Goal: Transaction & Acquisition: Purchase product/service

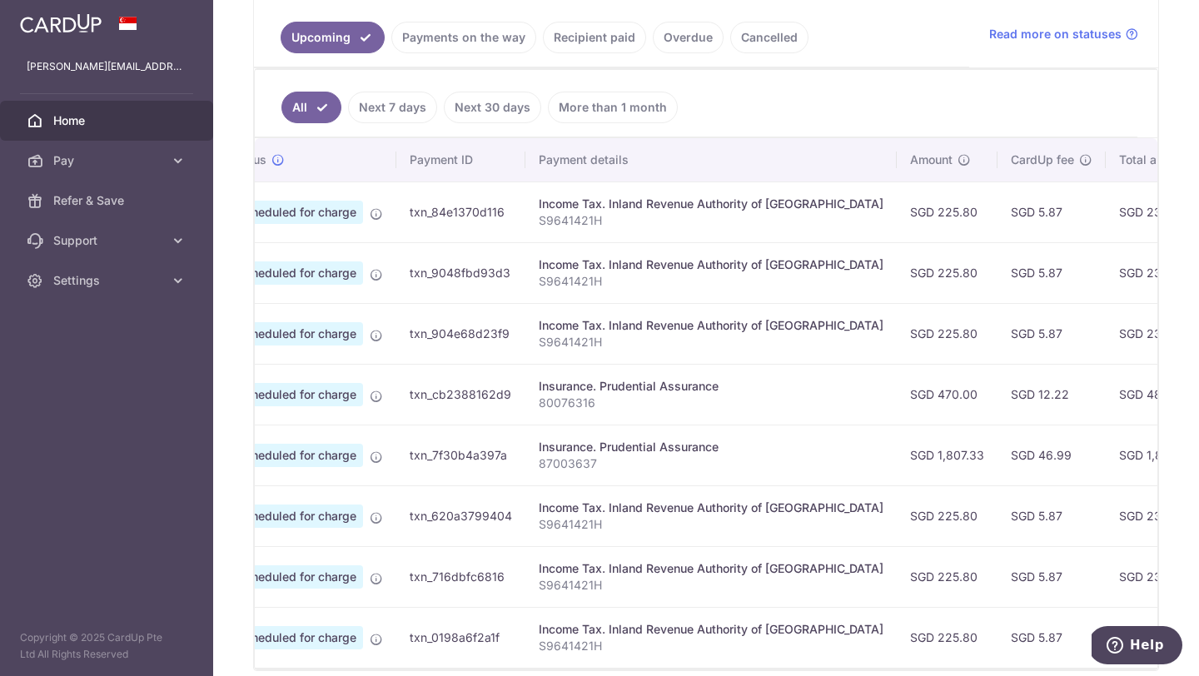
scroll to position [346, 0]
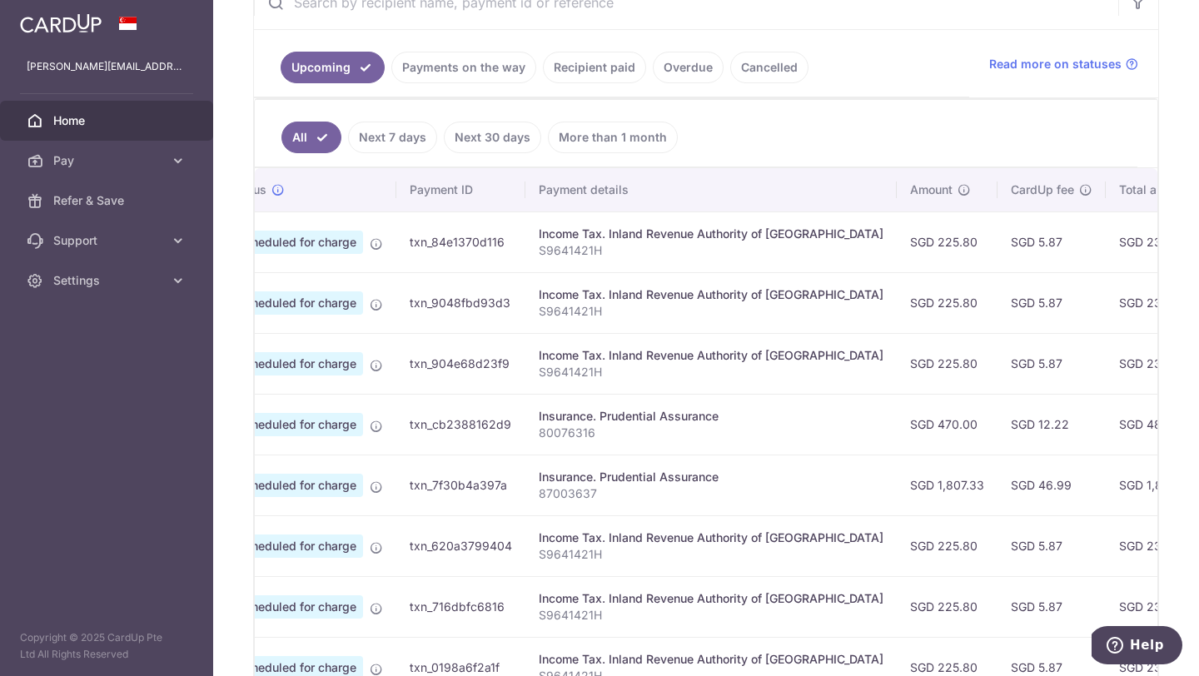
click at [511, 139] on link "Next 30 days" at bounding box center [492, 138] width 97 height 32
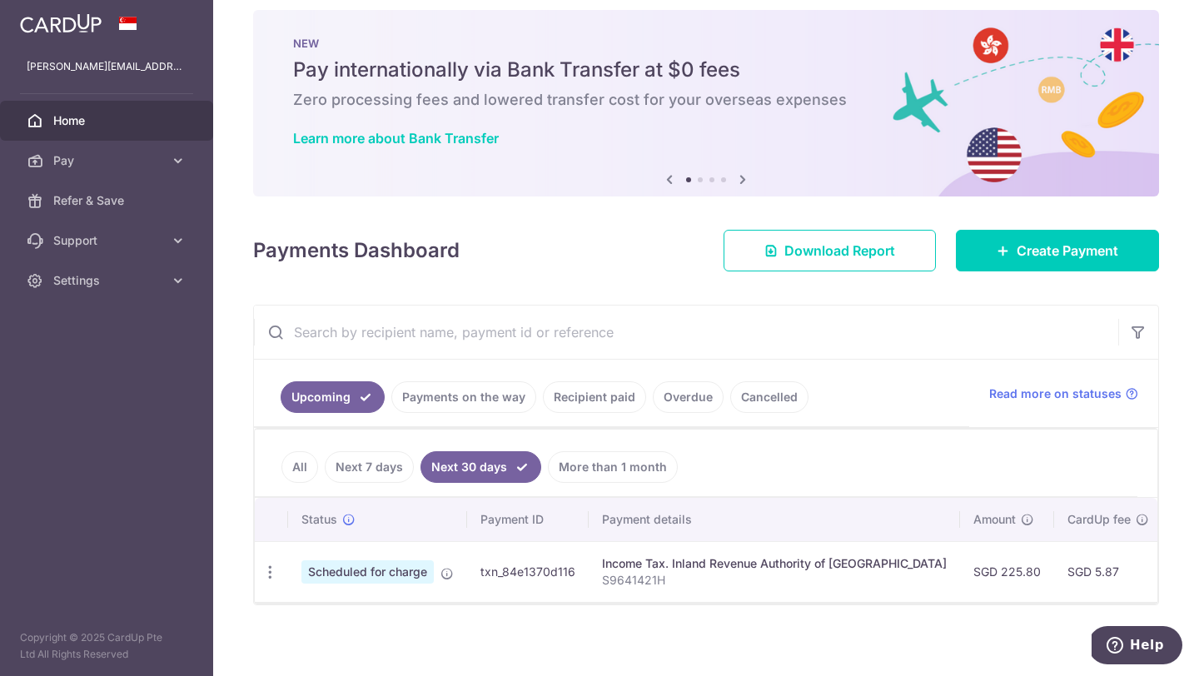
scroll to position [24, 0]
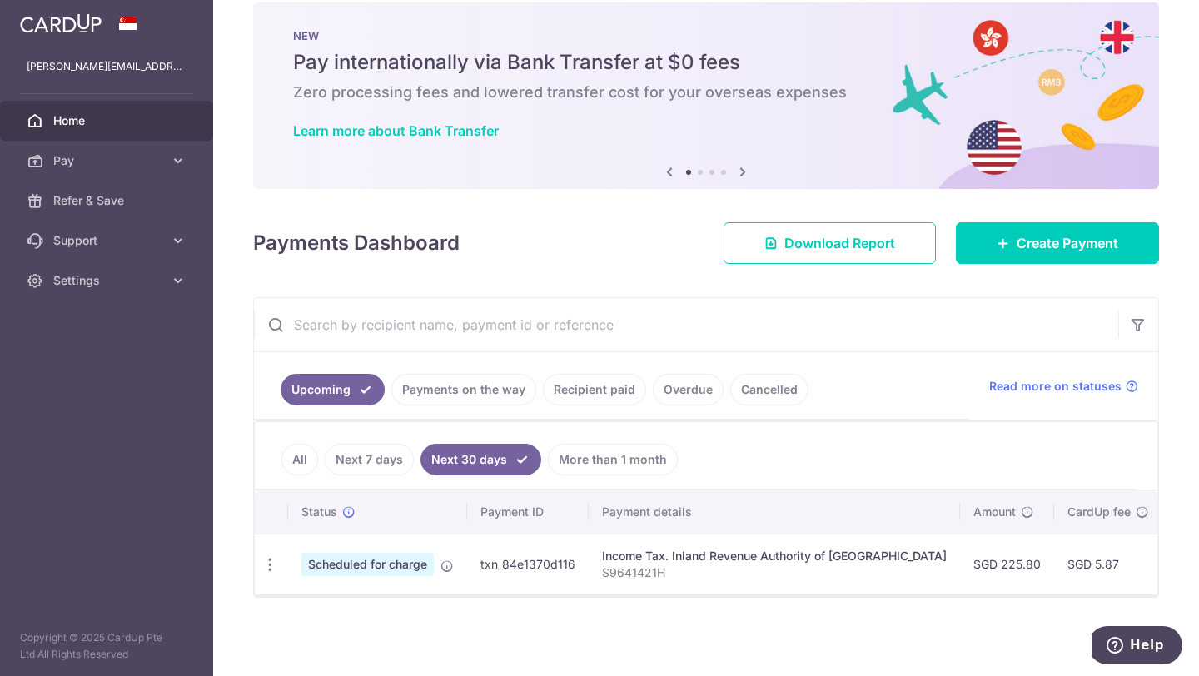
click at [607, 470] on link "More than 1 month" at bounding box center [613, 460] width 130 height 32
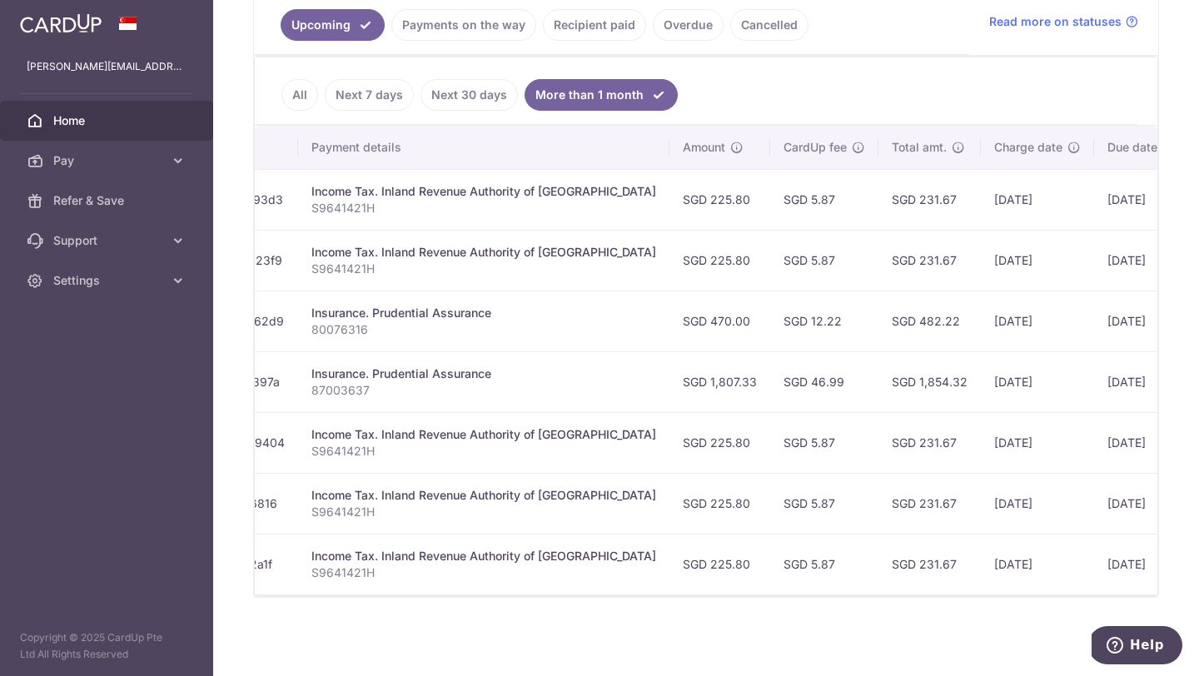
scroll to position [0, 387]
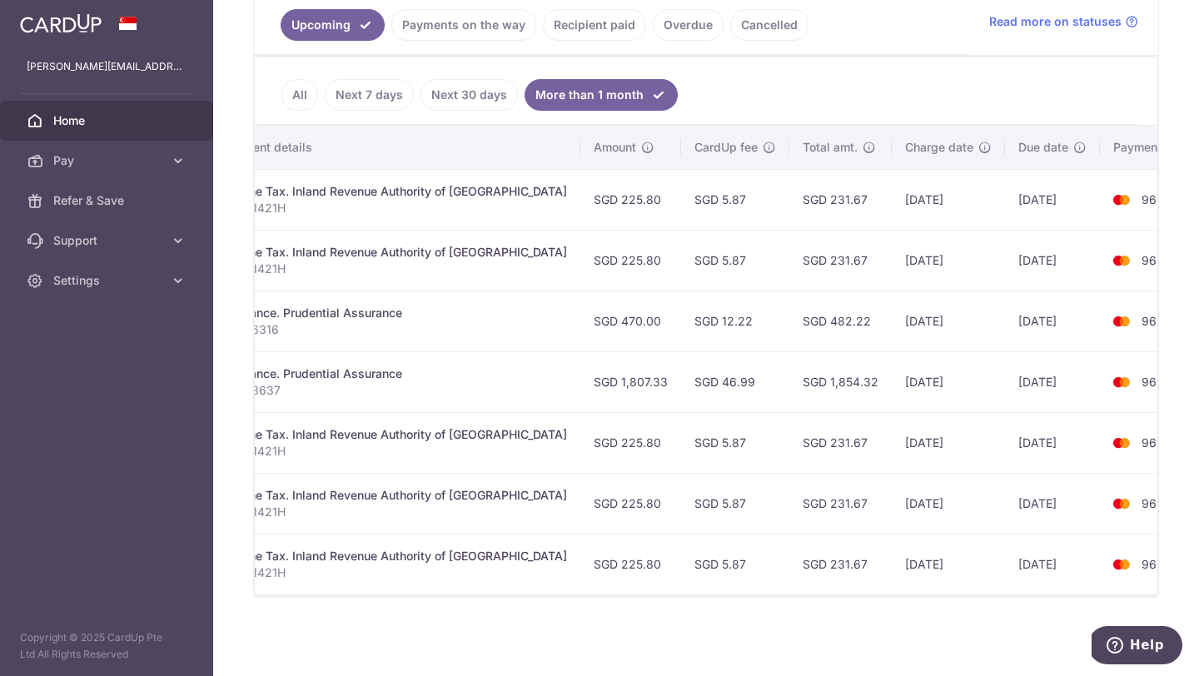
drag, startPoint x: 955, startPoint y: 319, endPoint x: 1026, endPoint y: 319, distance: 70.8
click at [1026, 319] on td "26/12/2025" at bounding box center [1052, 321] width 95 height 61
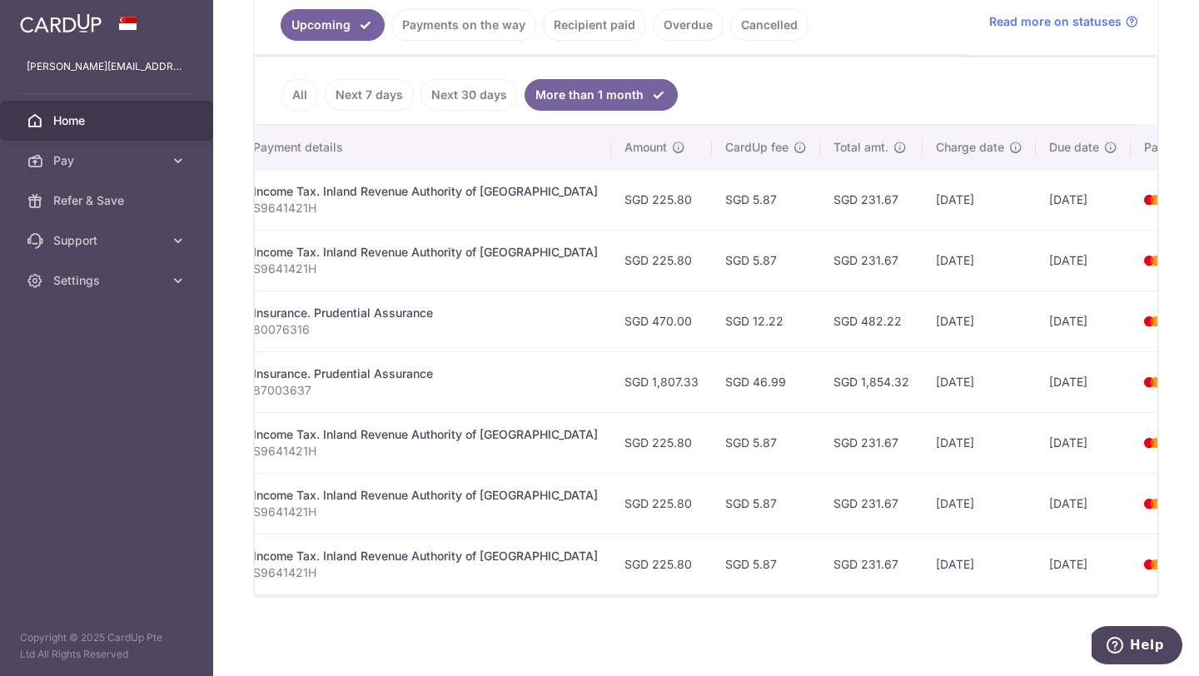
scroll to position [0, 357]
click at [711, 389] on td "SGD 46.99" at bounding box center [765, 381] width 108 height 61
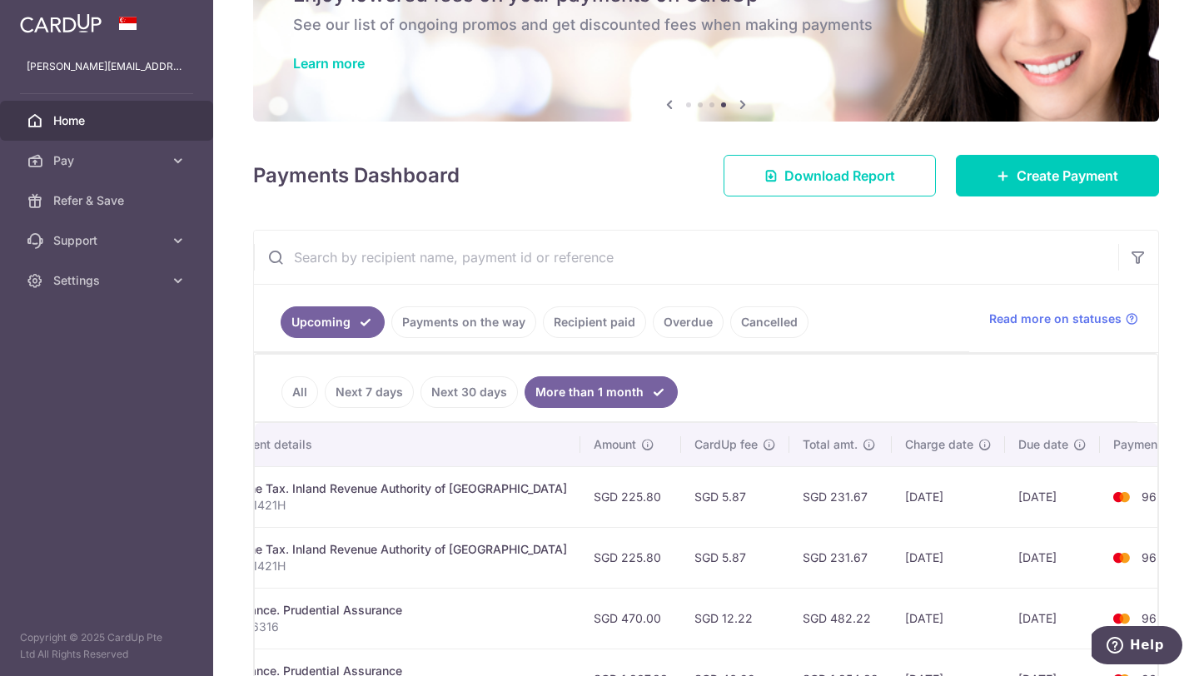
scroll to position [61, 0]
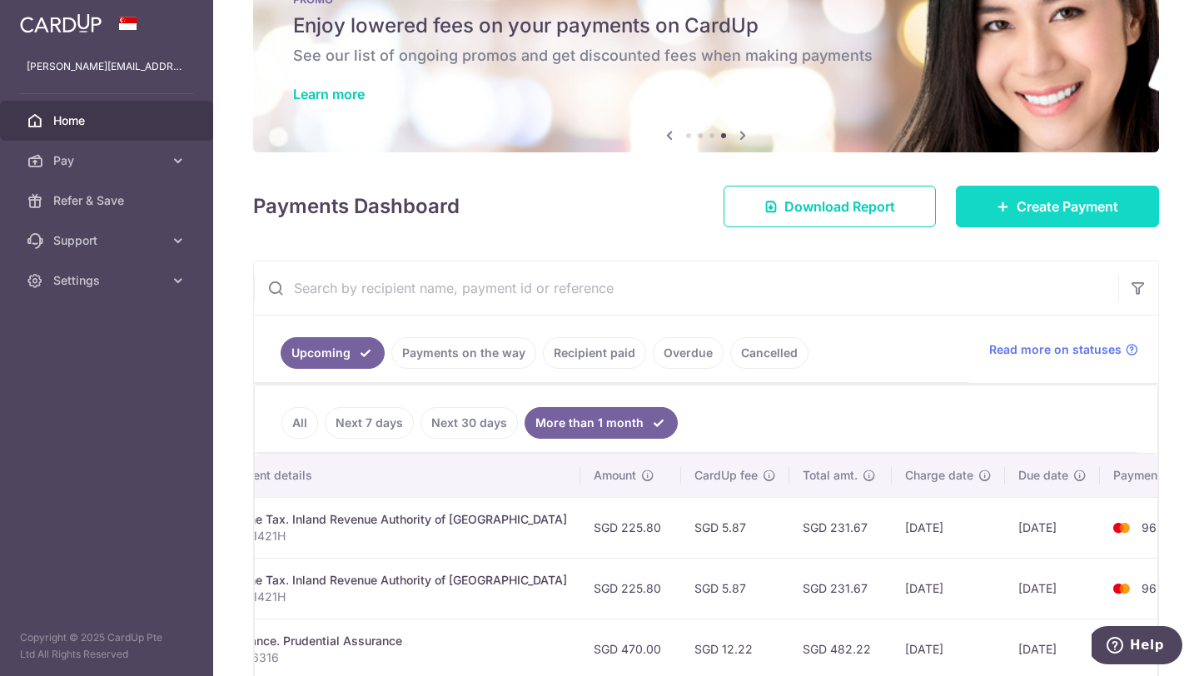
click at [1060, 201] on span "Create Payment" at bounding box center [1068, 207] width 102 height 20
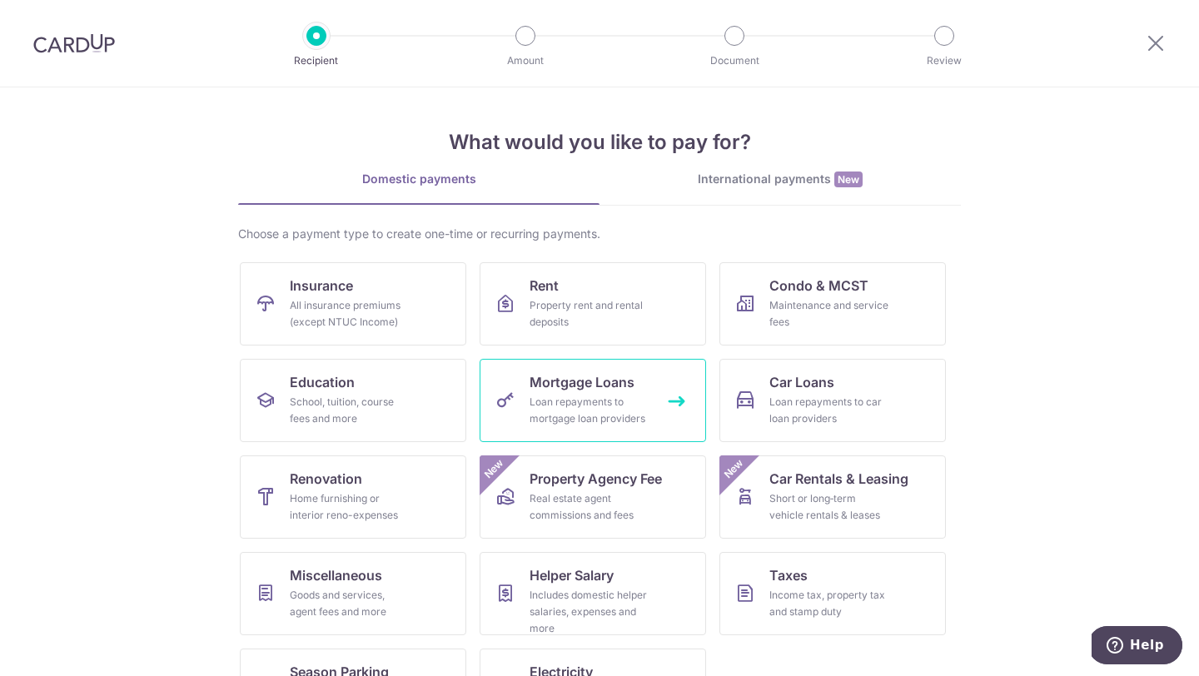
scroll to position [69, 0]
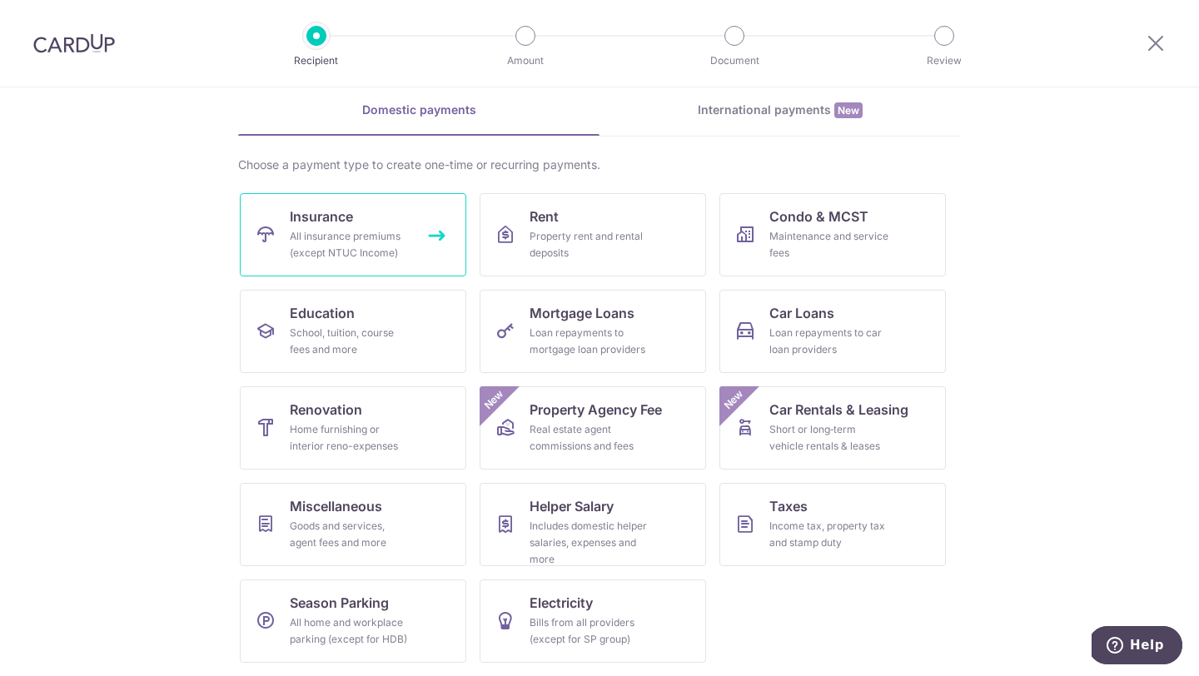
click at [348, 229] on div "All insurance premiums (except NTUC Income)" at bounding box center [350, 244] width 120 height 33
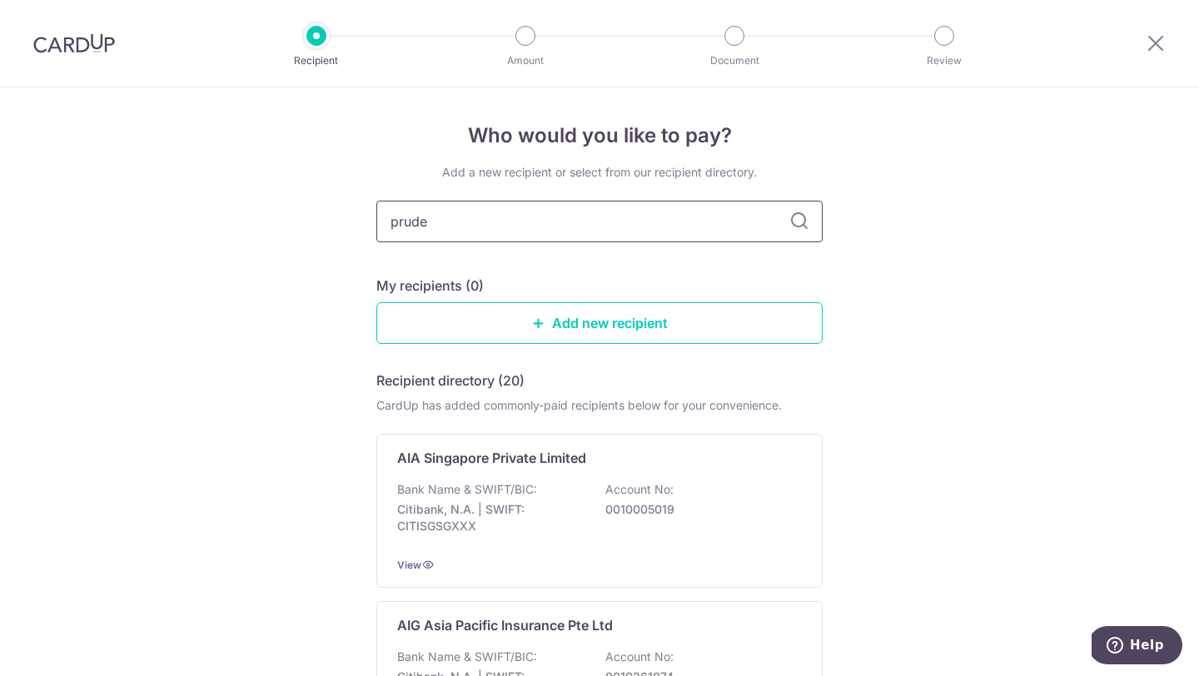
type input "pruden"
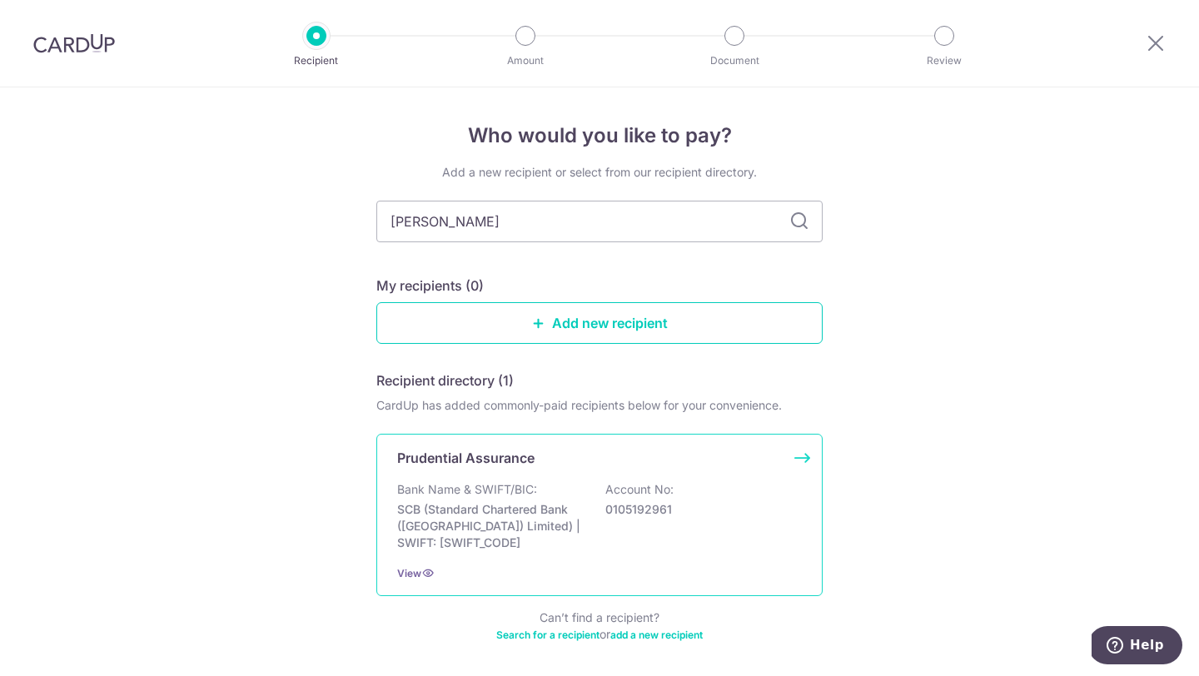
click at [472, 503] on p "SCB (Standard Chartered Bank (Singapore) Limited) | SWIFT: SCBLSG22XXX" at bounding box center [490, 526] width 187 height 50
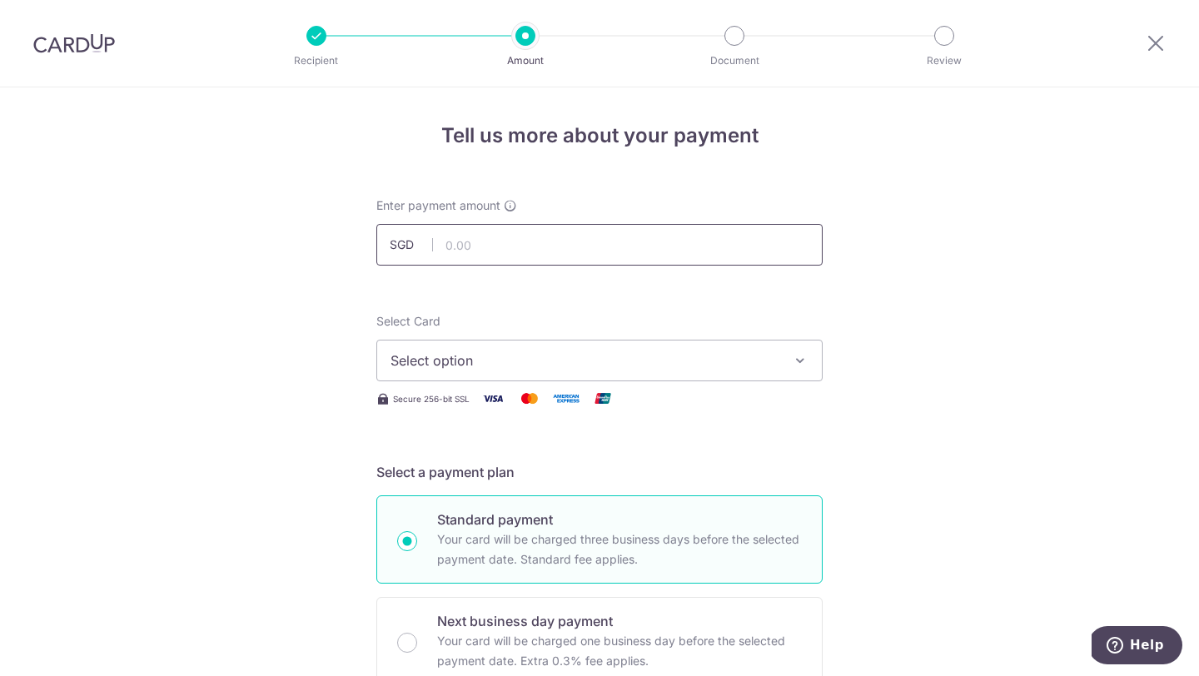
click at [581, 251] on input "text" at bounding box center [599, 245] width 446 height 42
type input "850.00"
click at [685, 356] on span "Select option" at bounding box center [585, 361] width 388 height 20
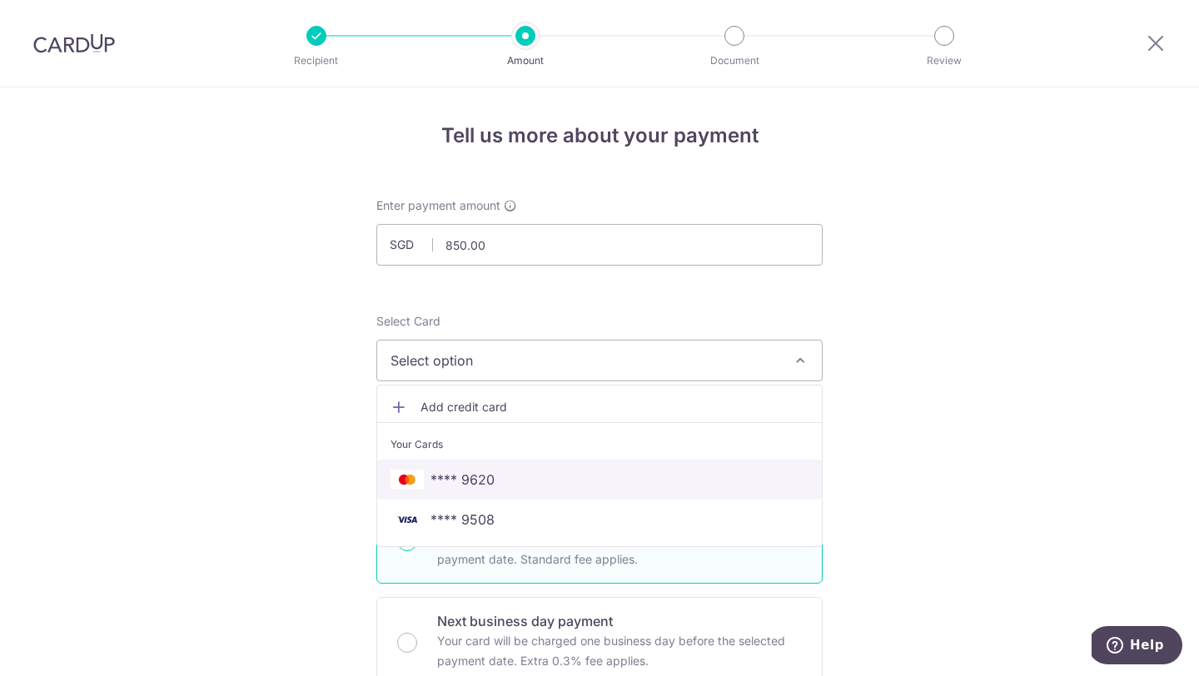
click at [614, 481] on span "**** 9620" at bounding box center [600, 480] width 418 height 20
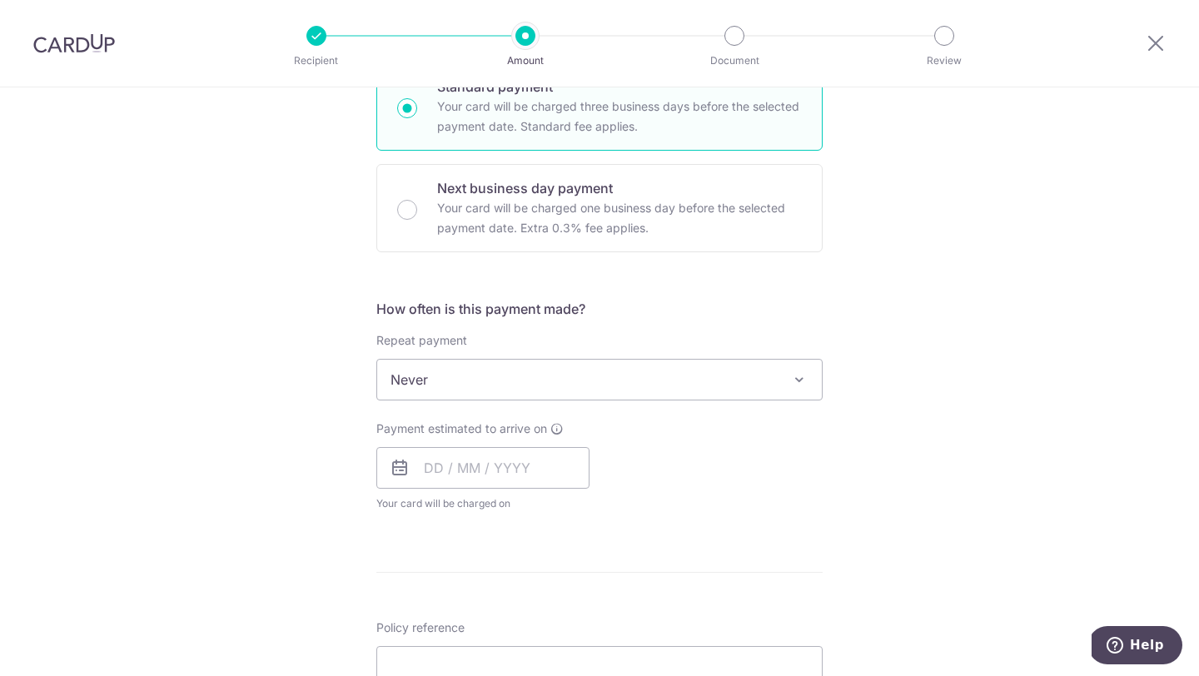
scroll to position [440, 0]
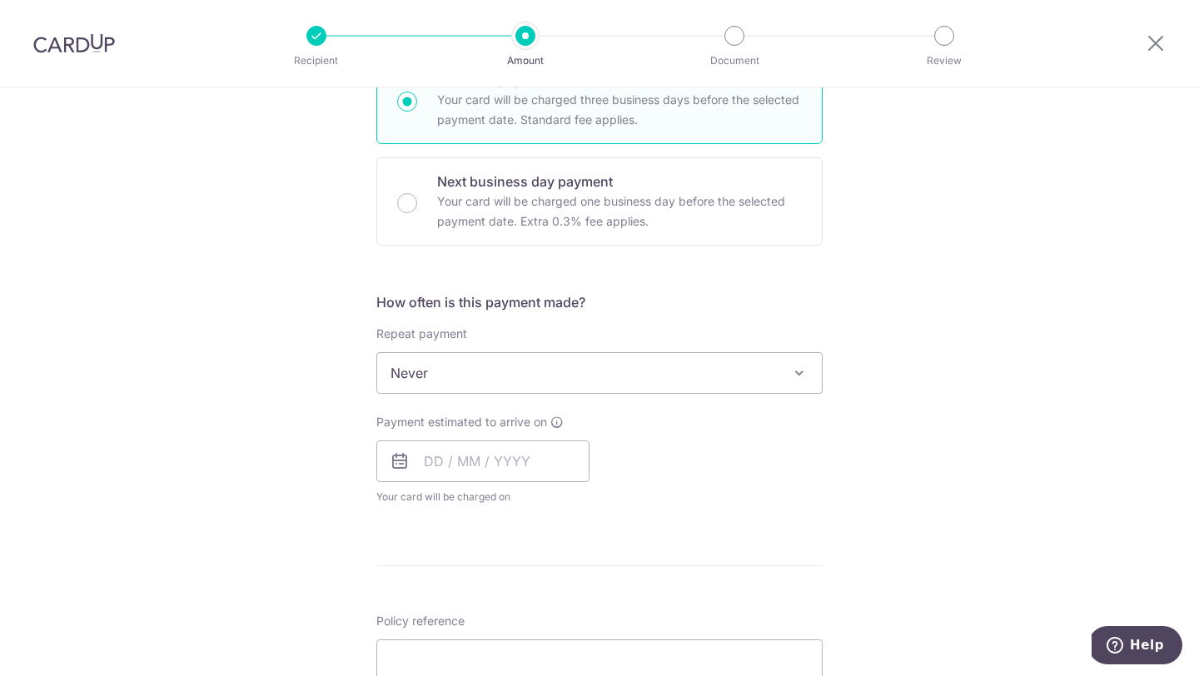
click at [639, 363] on span "Never" at bounding box center [599, 373] width 445 height 40
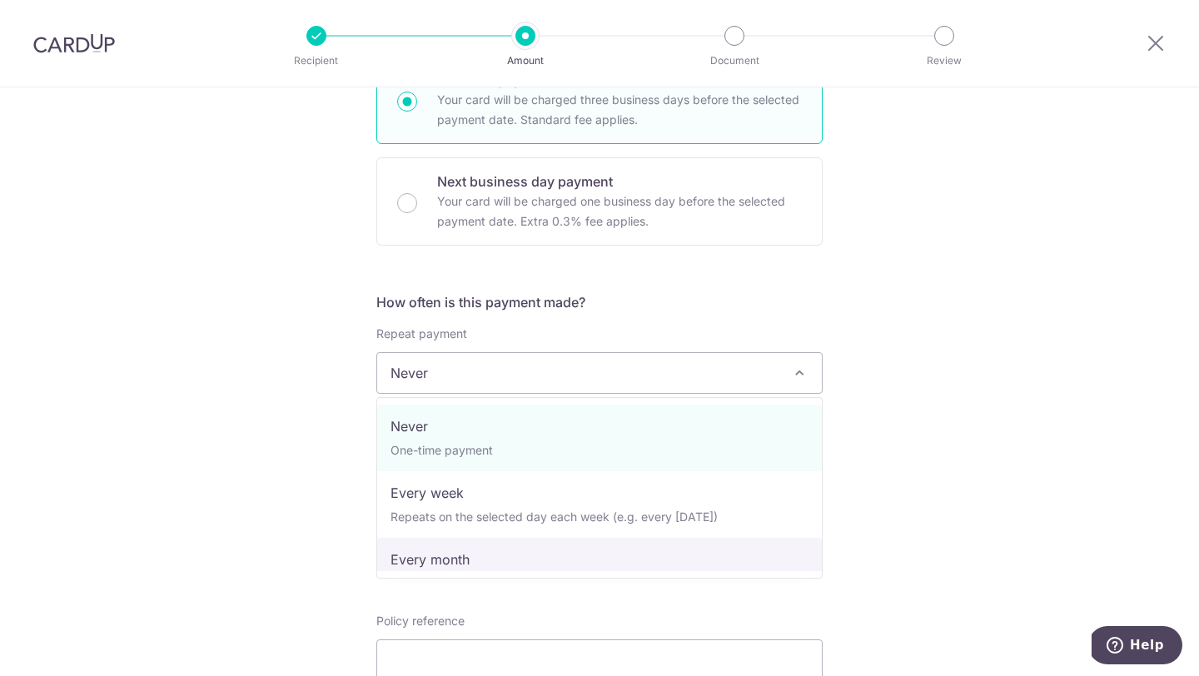
select select "3"
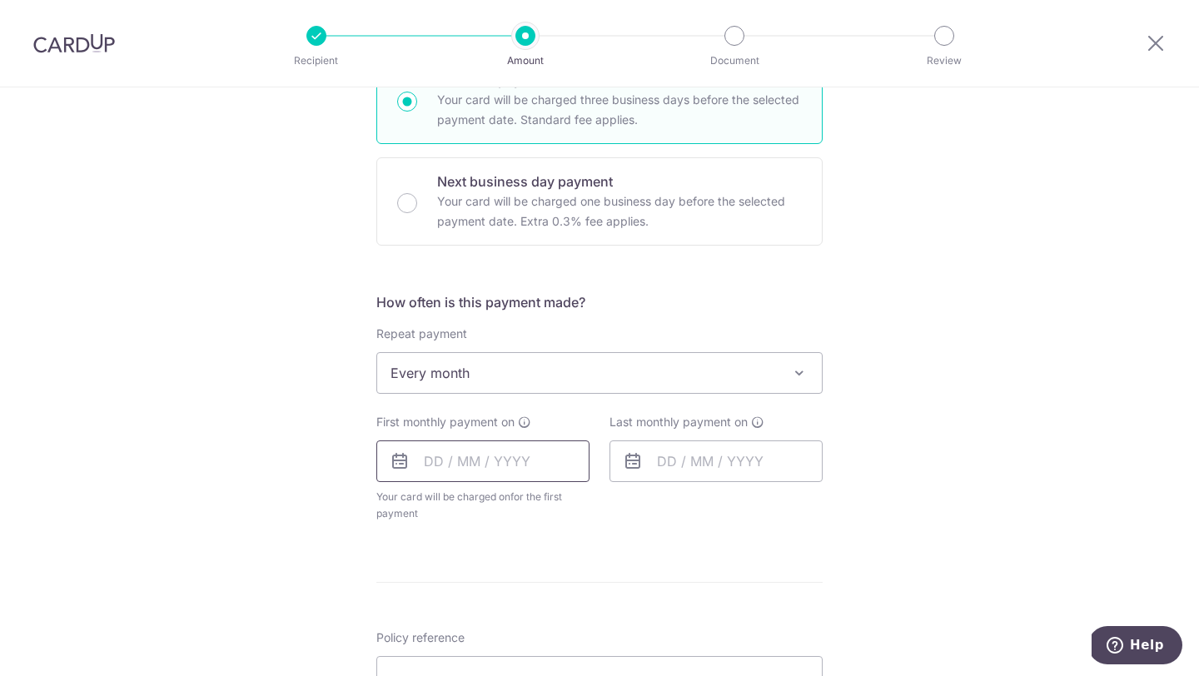
click at [433, 466] on input "text" at bounding box center [482, 462] width 213 height 42
type input "20/10/2025"
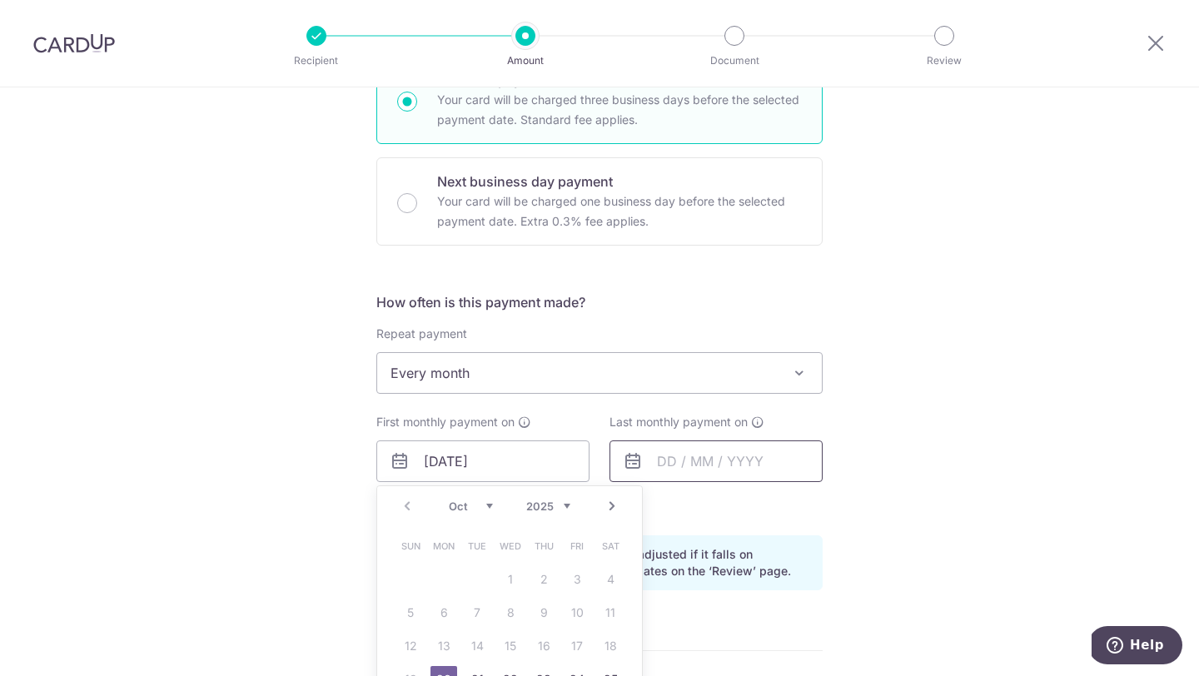
click at [659, 459] on input "text" at bounding box center [716, 462] width 213 height 42
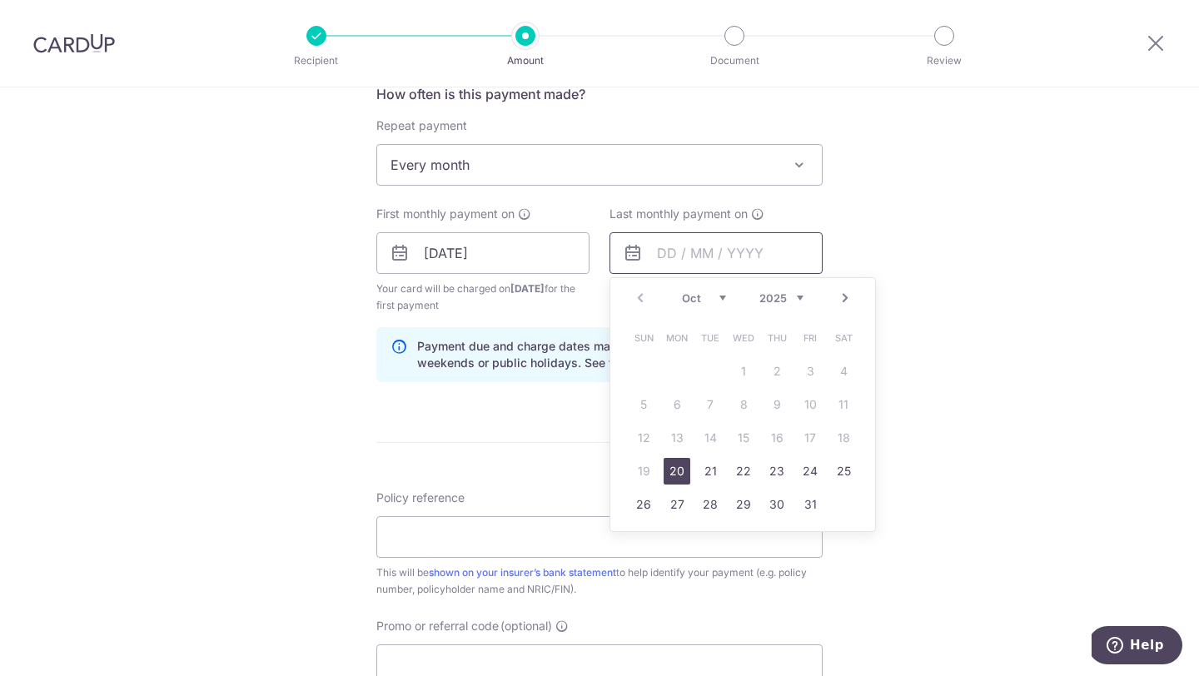
scroll to position [678, 0]
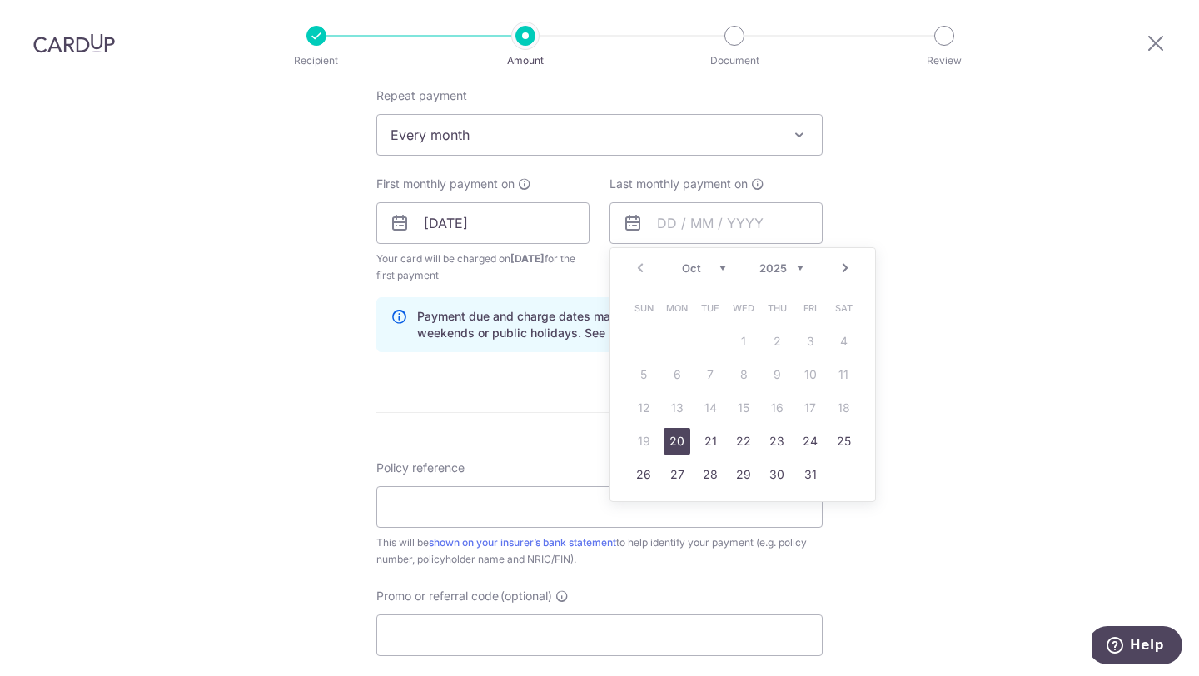
click at [785, 266] on select "2025 2026 2027 2028 2029 2030 2031 2032 2033 2034 2035" at bounding box center [782, 268] width 44 height 13
click at [645, 441] on link "20" at bounding box center [643, 441] width 27 height 27
type input "20/10/2030"
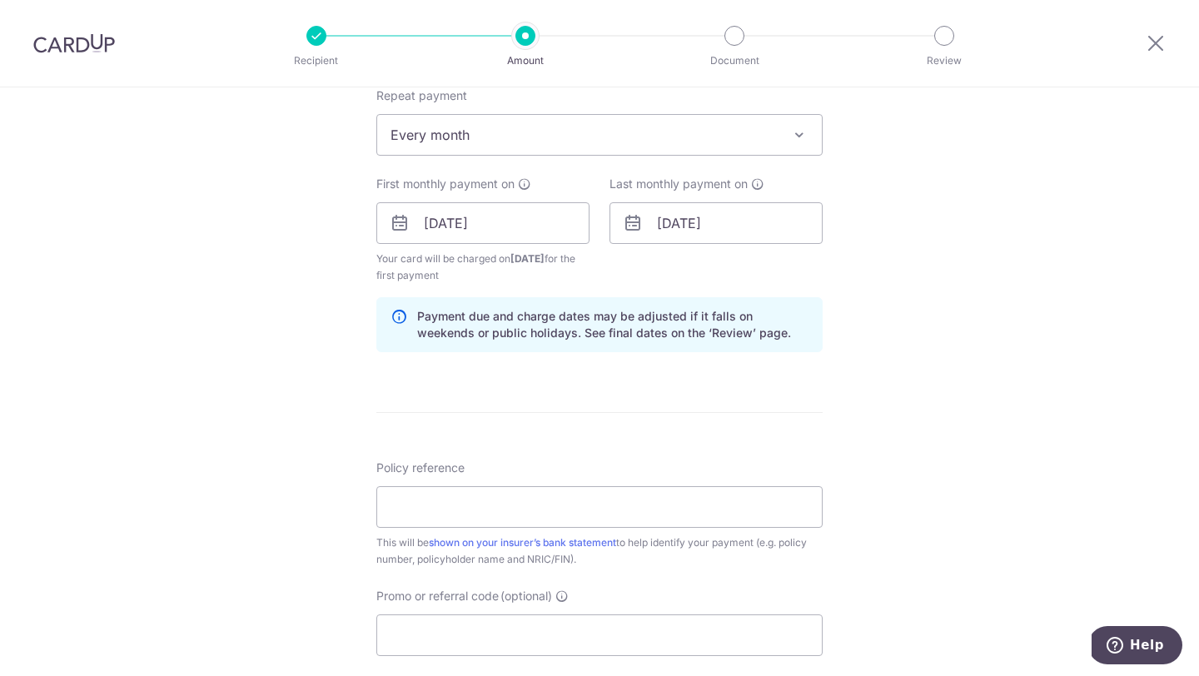
click at [864, 270] on div "Tell us more about your payment Enter payment amount SGD 850.00 850.00 Select C…" at bounding box center [599, 206] width 1199 height 1592
click at [625, 493] on input "Policy reference" at bounding box center [599, 507] width 446 height 42
paste input "A2377185"
type input "A2377185"
click at [913, 490] on div "Tell us more about your payment Enter payment amount SGD 850.00 850.00 Select C…" at bounding box center [599, 206] width 1199 height 1592
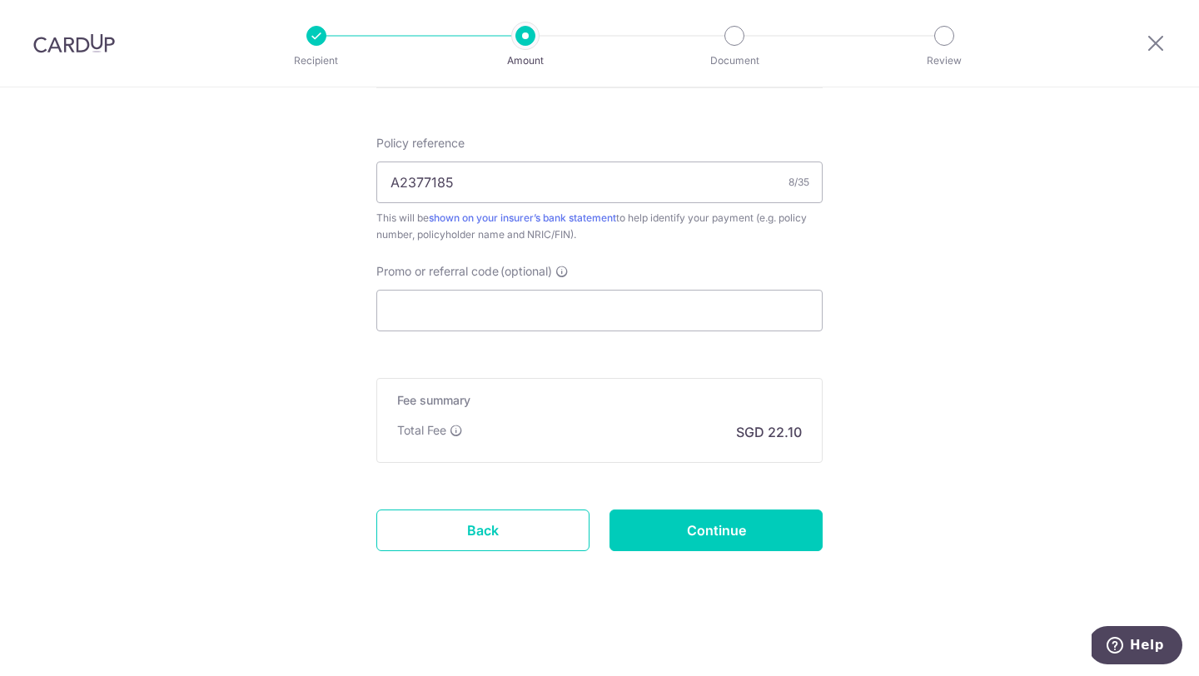
scroll to position [1002, 0]
click at [763, 518] on input "Continue" at bounding box center [716, 532] width 213 height 42
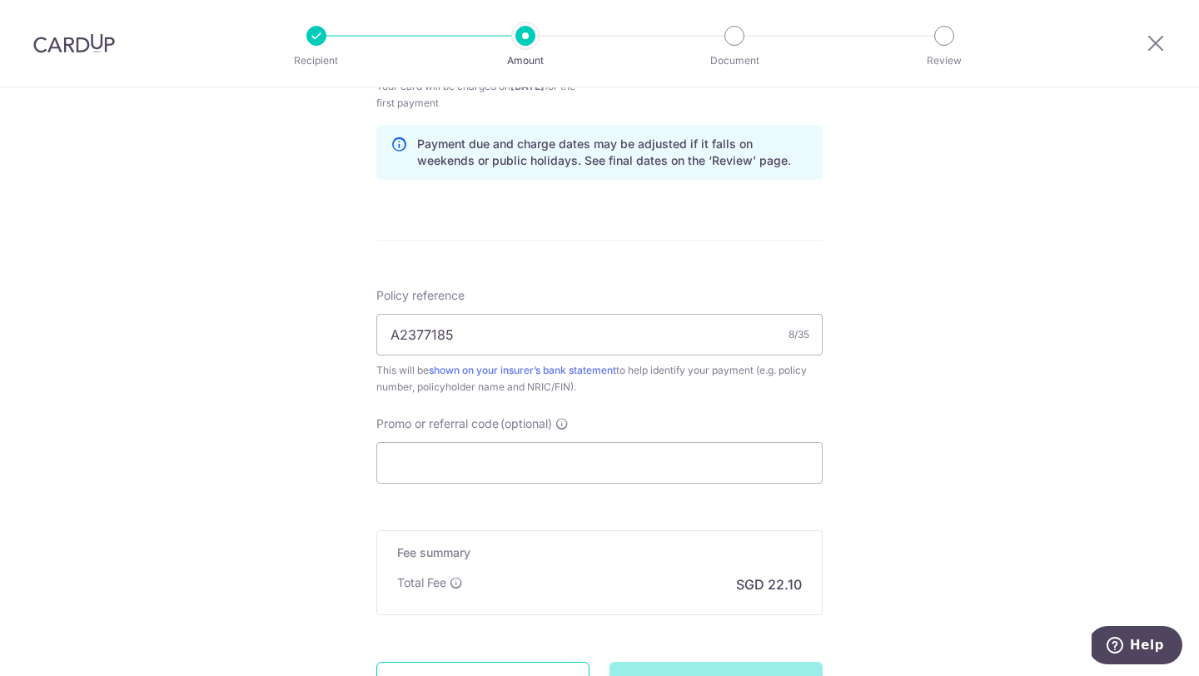
scroll to position [846, 0]
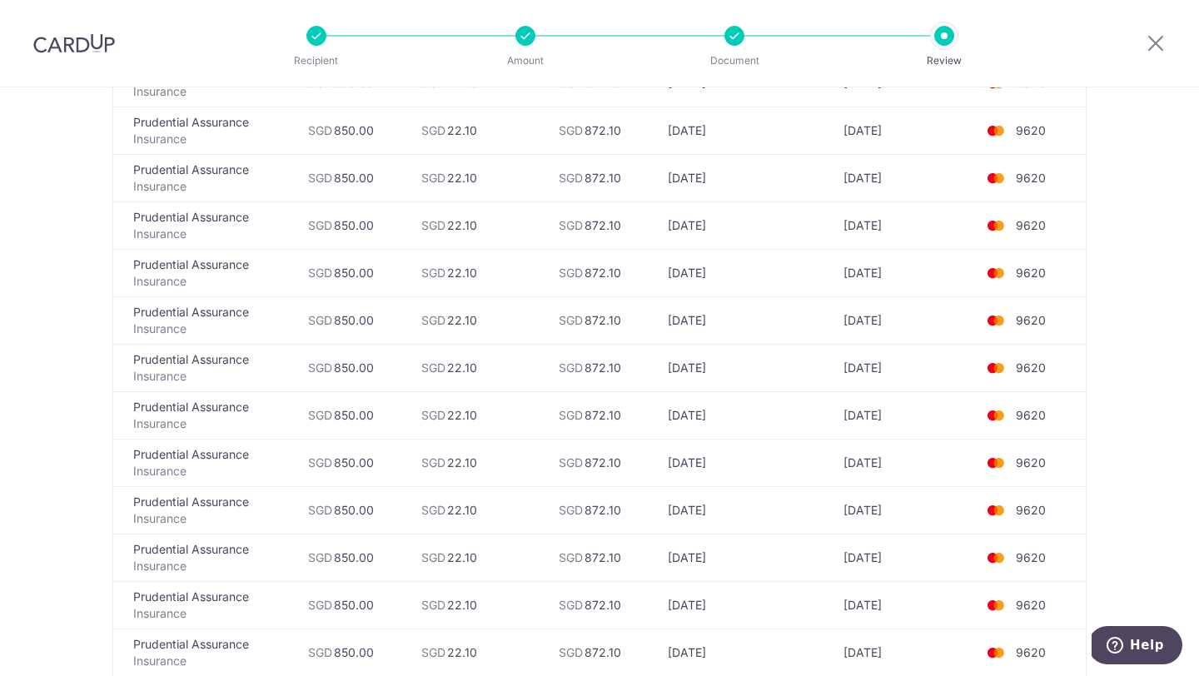
scroll to position [2758, 0]
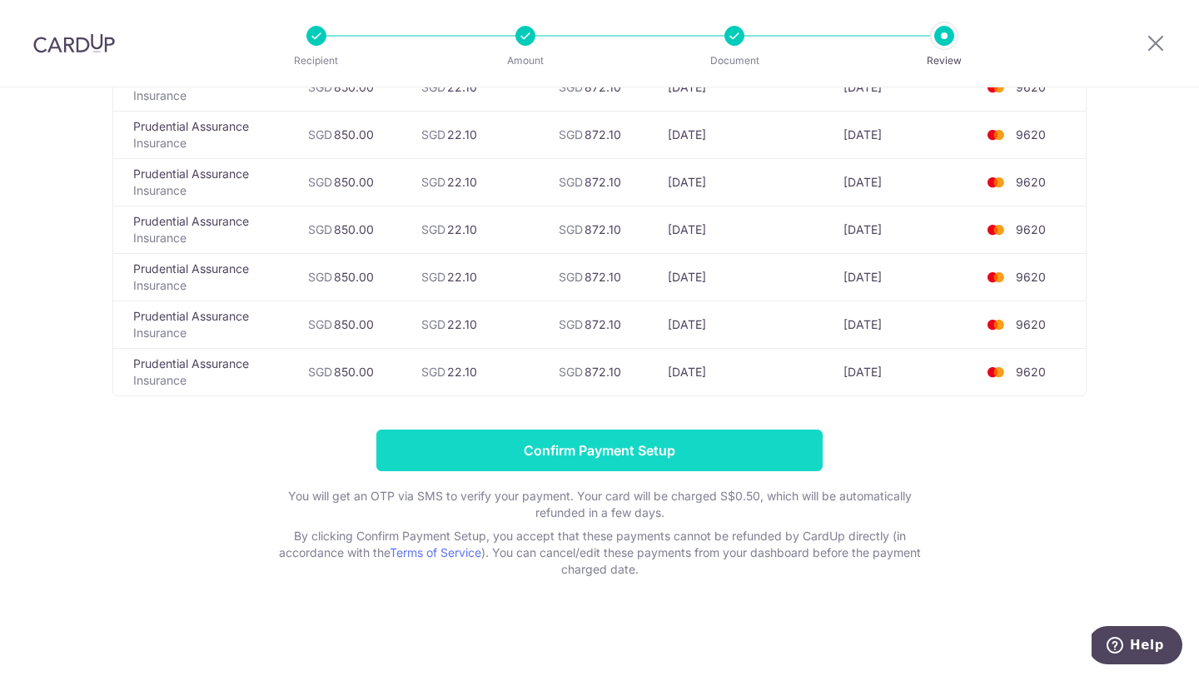
click at [675, 466] on input "Confirm Payment Setup" at bounding box center [599, 451] width 446 height 42
